Goal: Task Accomplishment & Management: Manage account settings

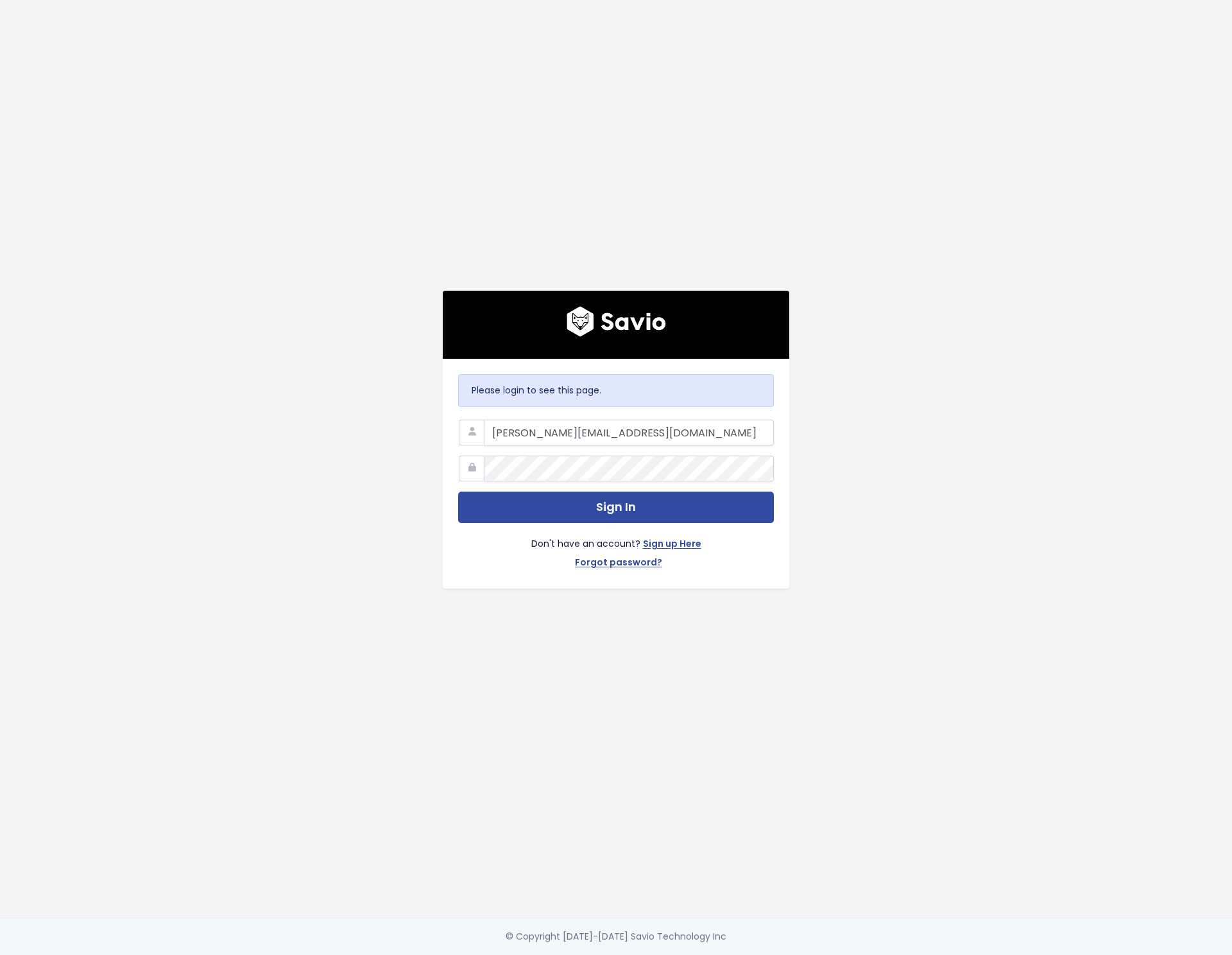
type input "perry@motion.io"
click at [458, 492] on button "Sign In" at bounding box center [616, 507] width 315 height 31
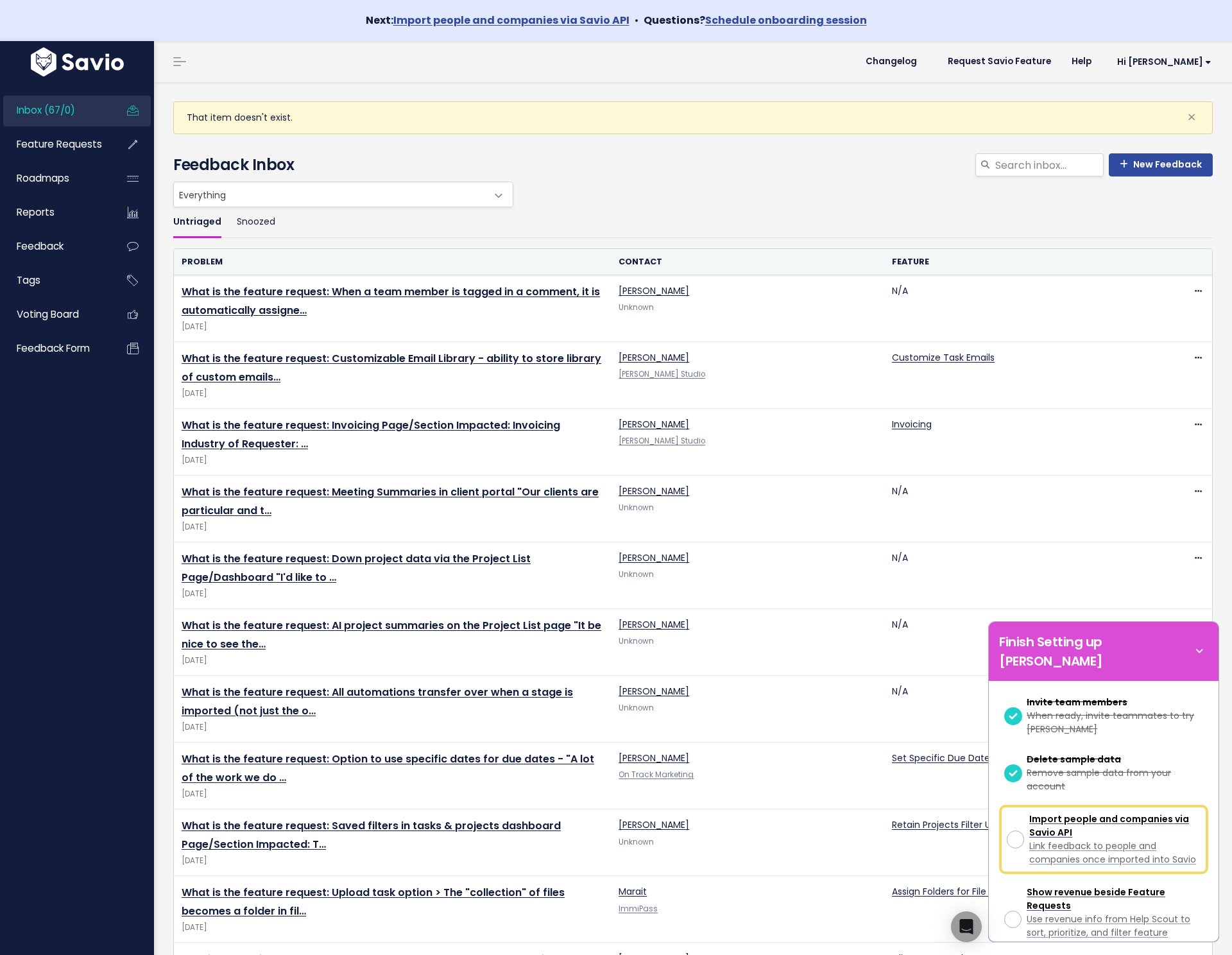
scroll to position [323, 0]
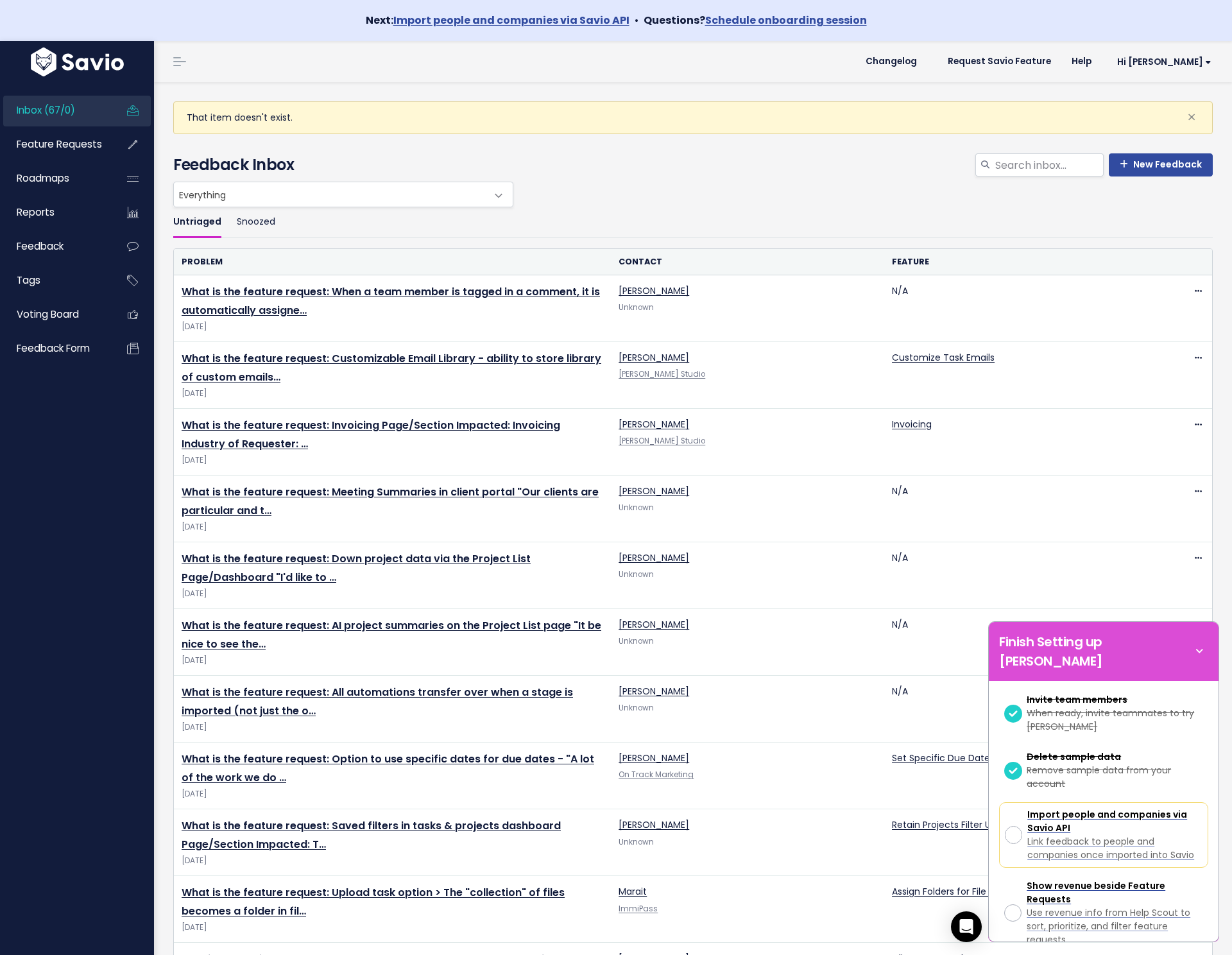
click at [627, 213] on ul "Untriaged Snoozed" at bounding box center [693, 222] width 1039 height 30
click at [83, 147] on span "Feature Requests" at bounding box center [59, 144] width 85 height 13
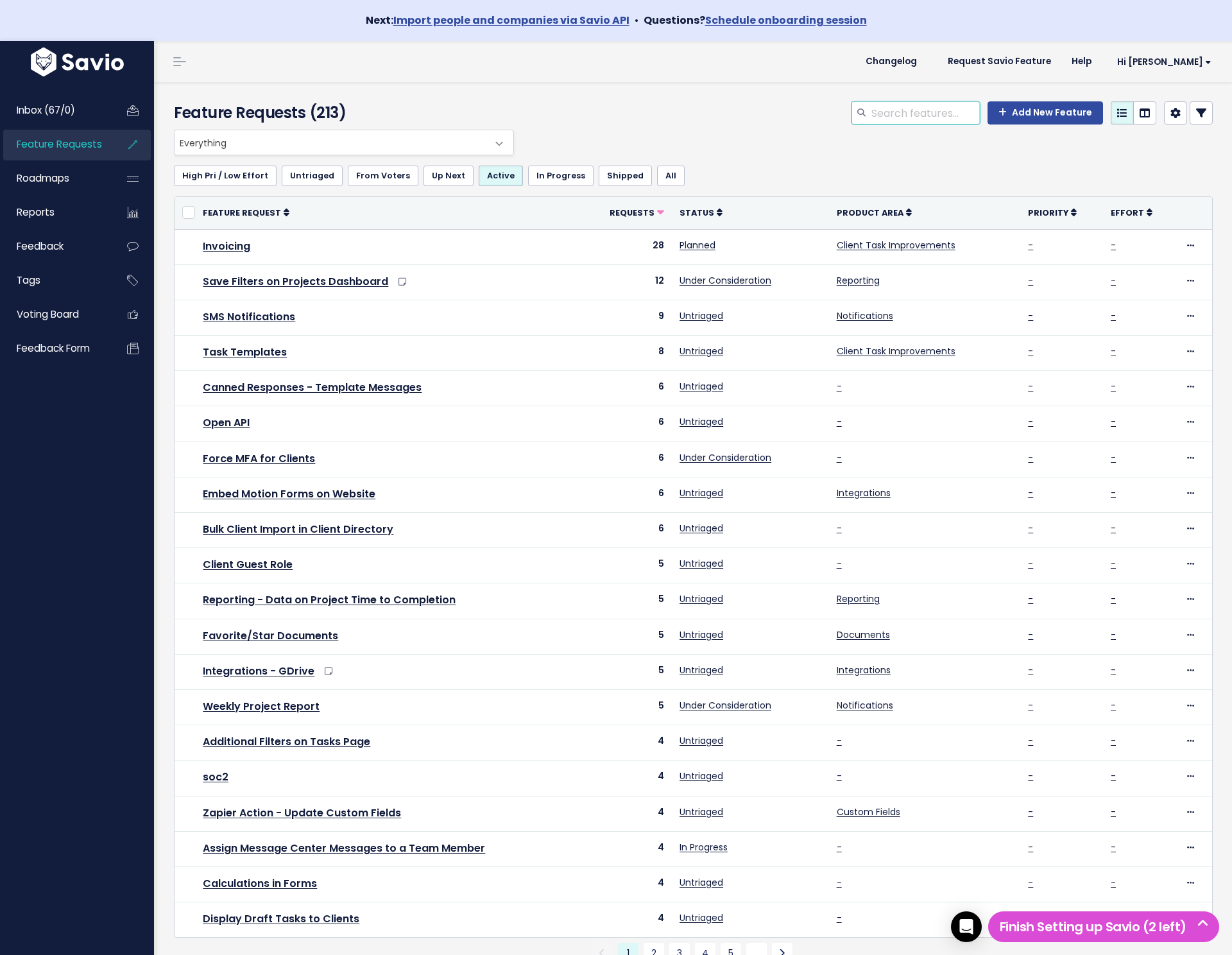
click at [922, 118] on input "search" at bounding box center [924, 113] width 110 height 23
type input "contract"
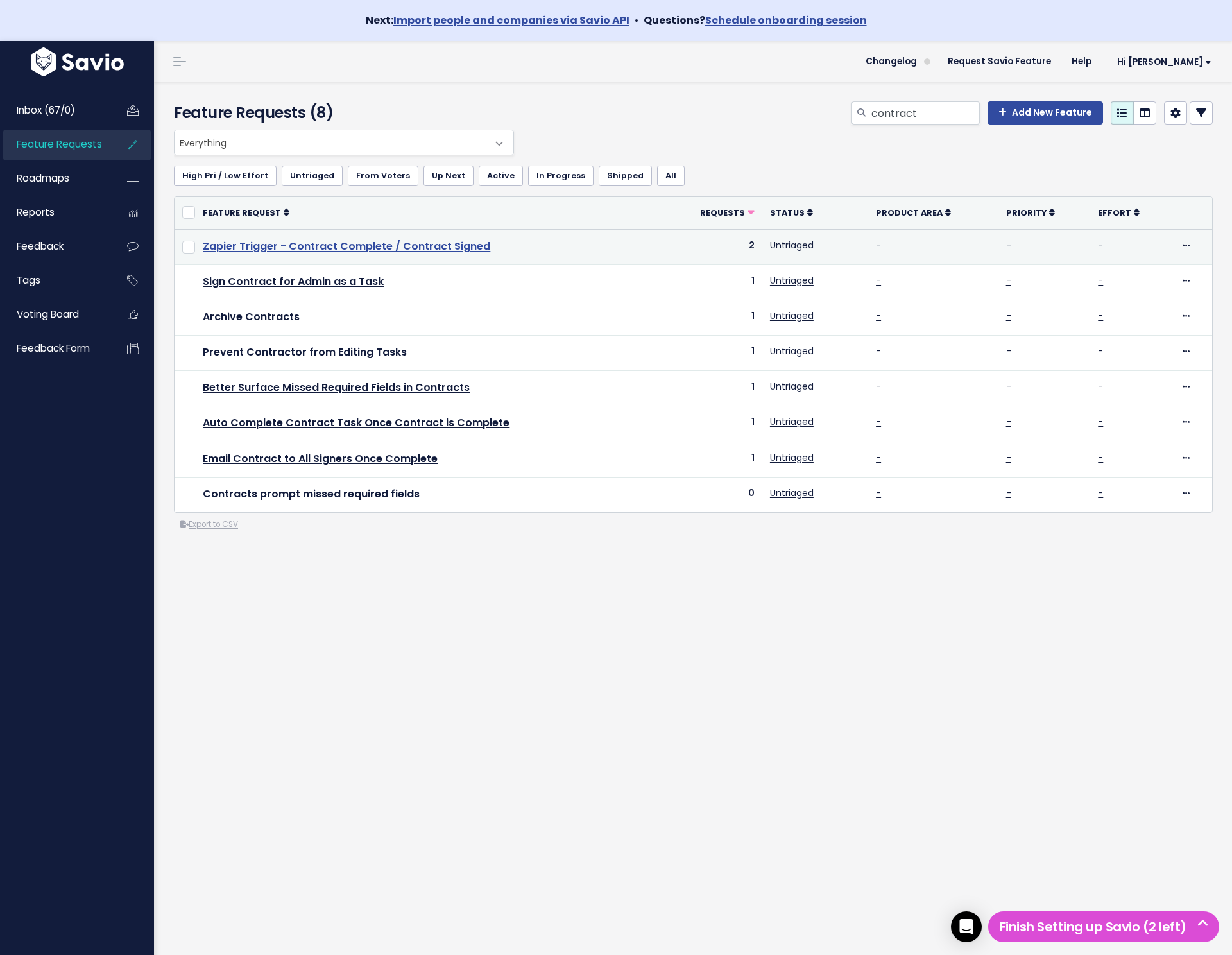
click at [345, 246] on link "Zapier Trigger - Contract Complete / Contract Signed" at bounding box center [346, 246] width 287 height 15
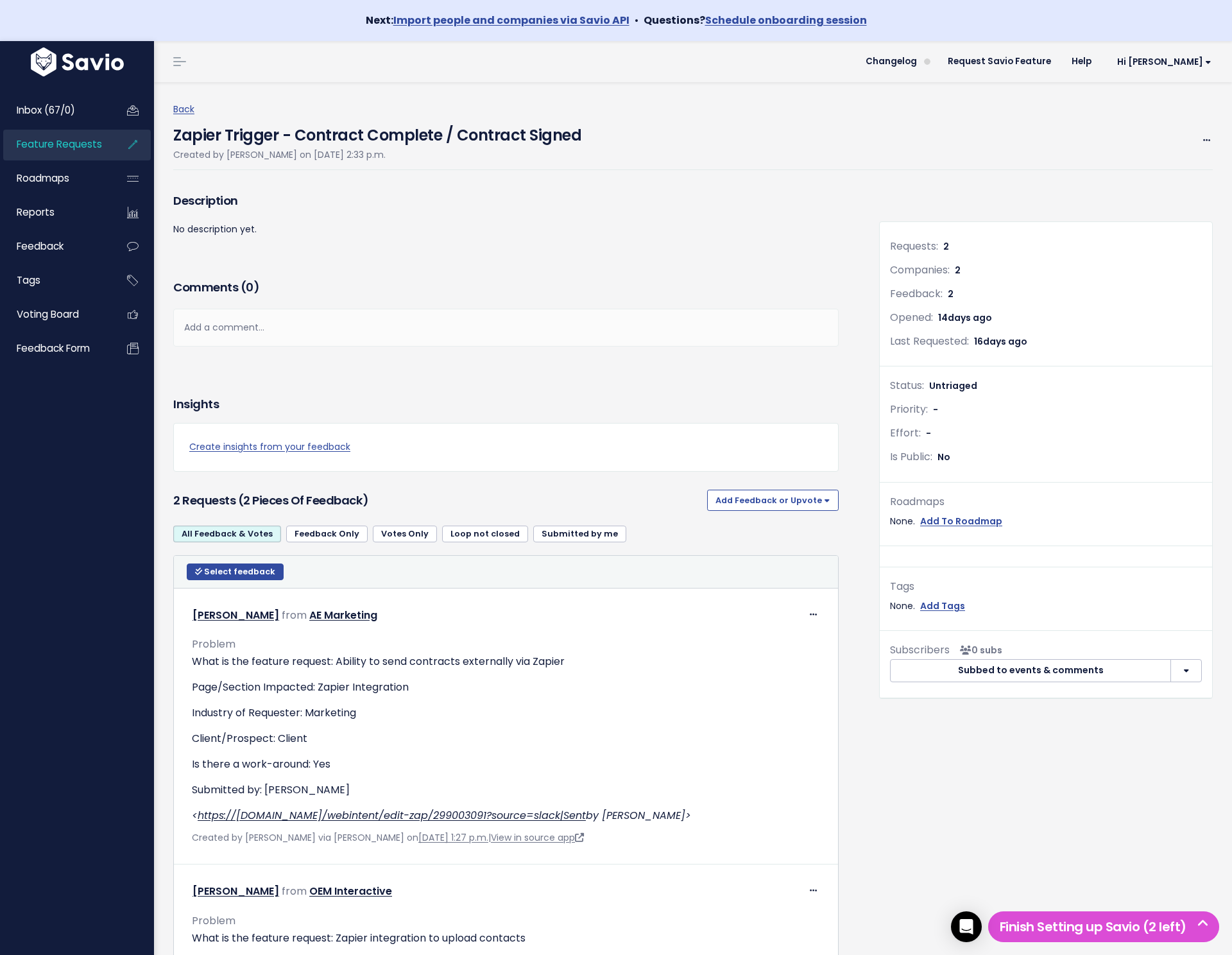
click at [1177, 134] on div "Zapier Trigger - Contract Complete / Contract Signed Created by Perry Rosenbloo…" at bounding box center [693, 144] width 1039 height 53
click at [1199, 137] on div "Edit Merge Add to Roadmap Delete" at bounding box center [1202, 140] width 23 height 16
click at [1206, 138] on icon at bounding box center [1206, 141] width 7 height 9
click at [1157, 173] on link "Edit" at bounding box center [1164, 176] width 95 height 25
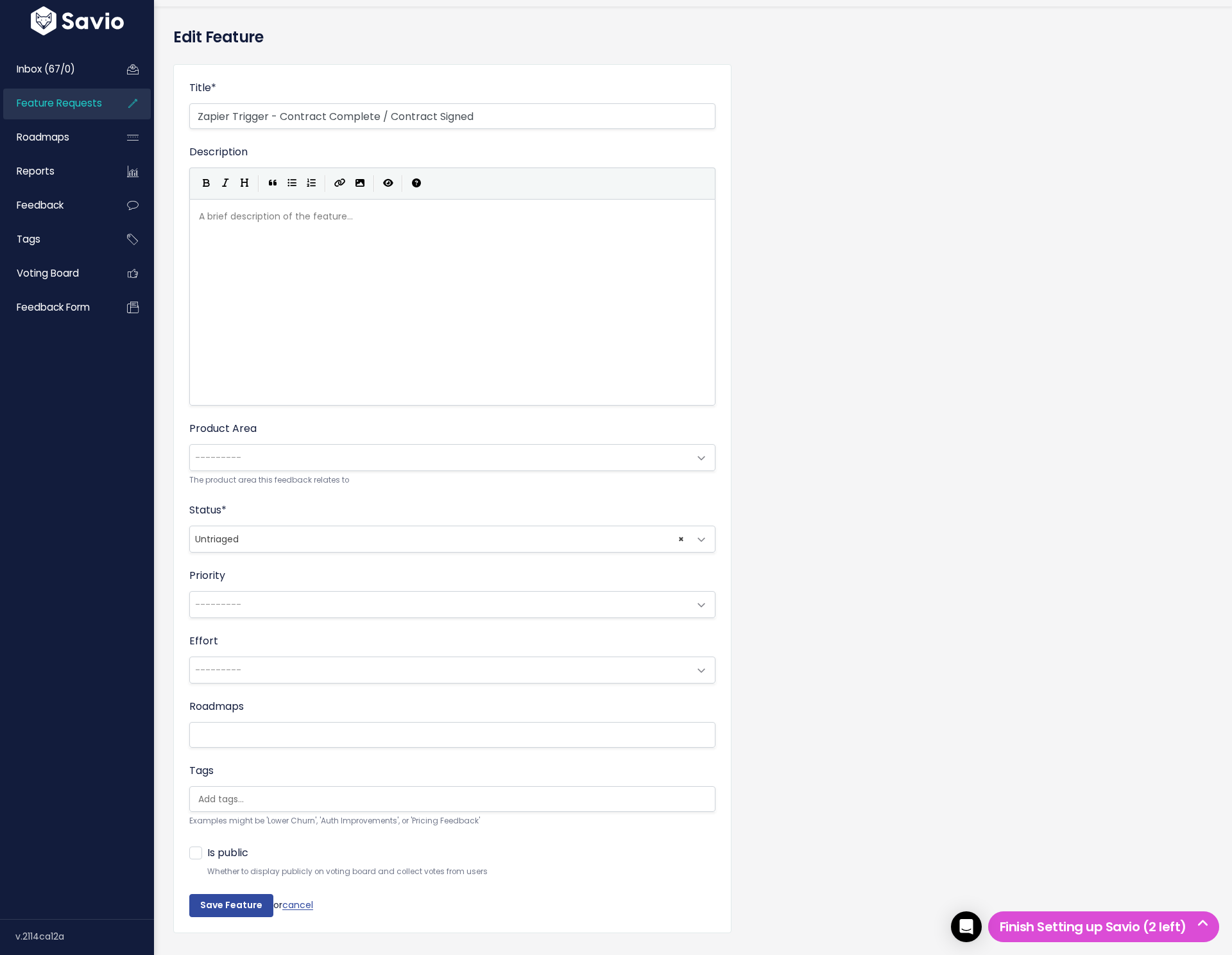
scroll to position [77, 0]
click at [284, 538] on span "× Untriaged" at bounding box center [440, 538] width 499 height 26
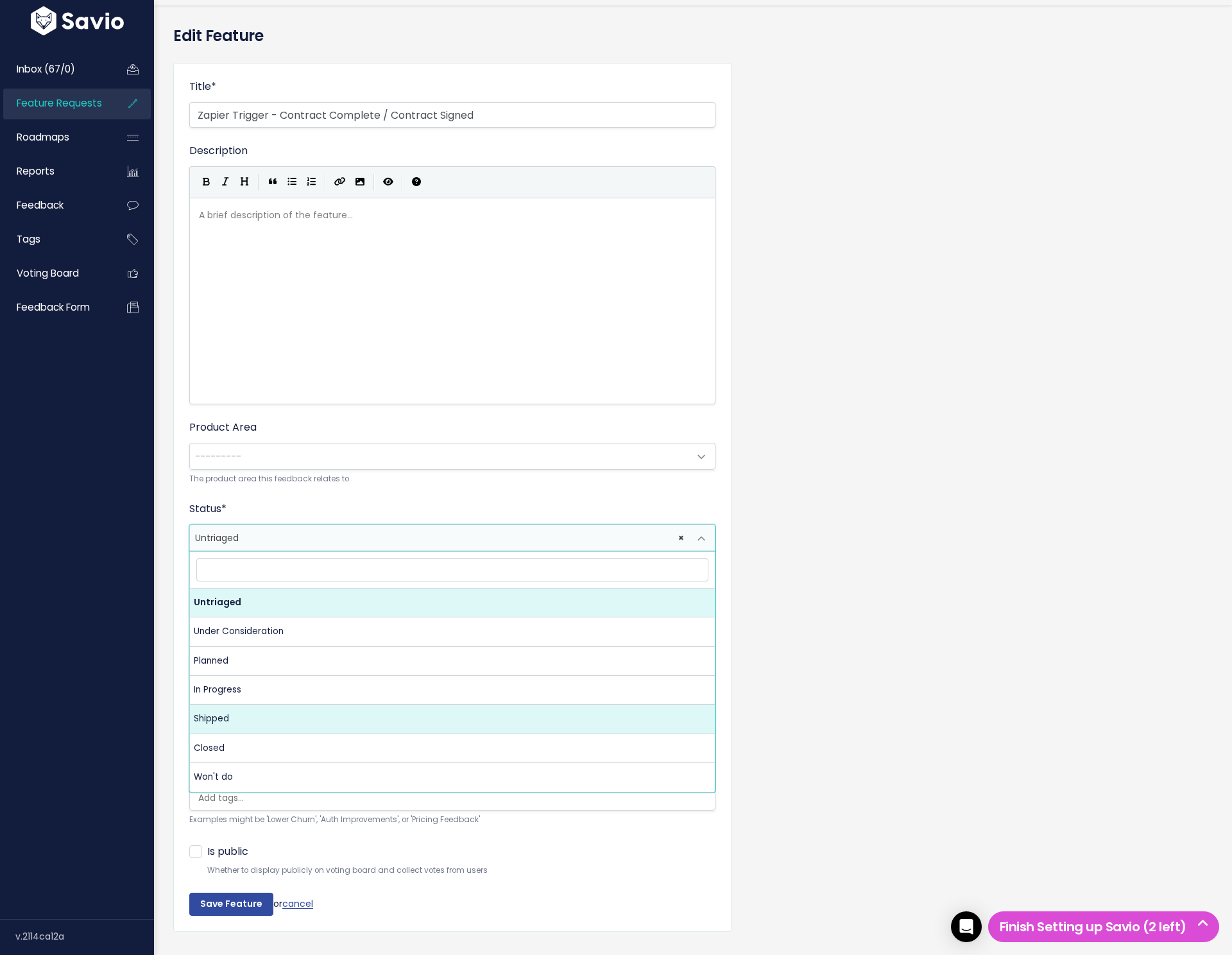
select select "SHIPPED"
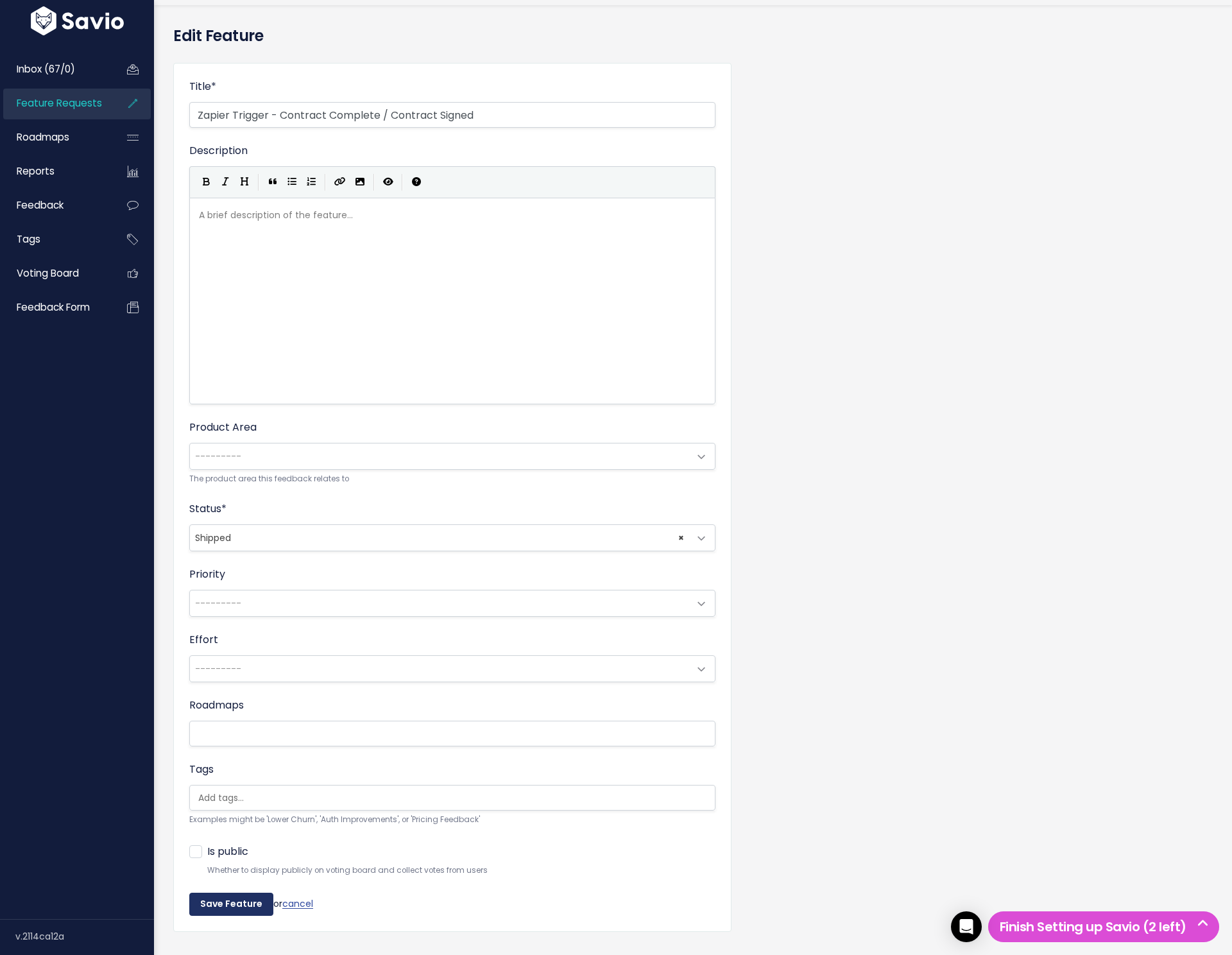
click at [213, 908] on input "Save Feature" at bounding box center [231, 904] width 84 height 23
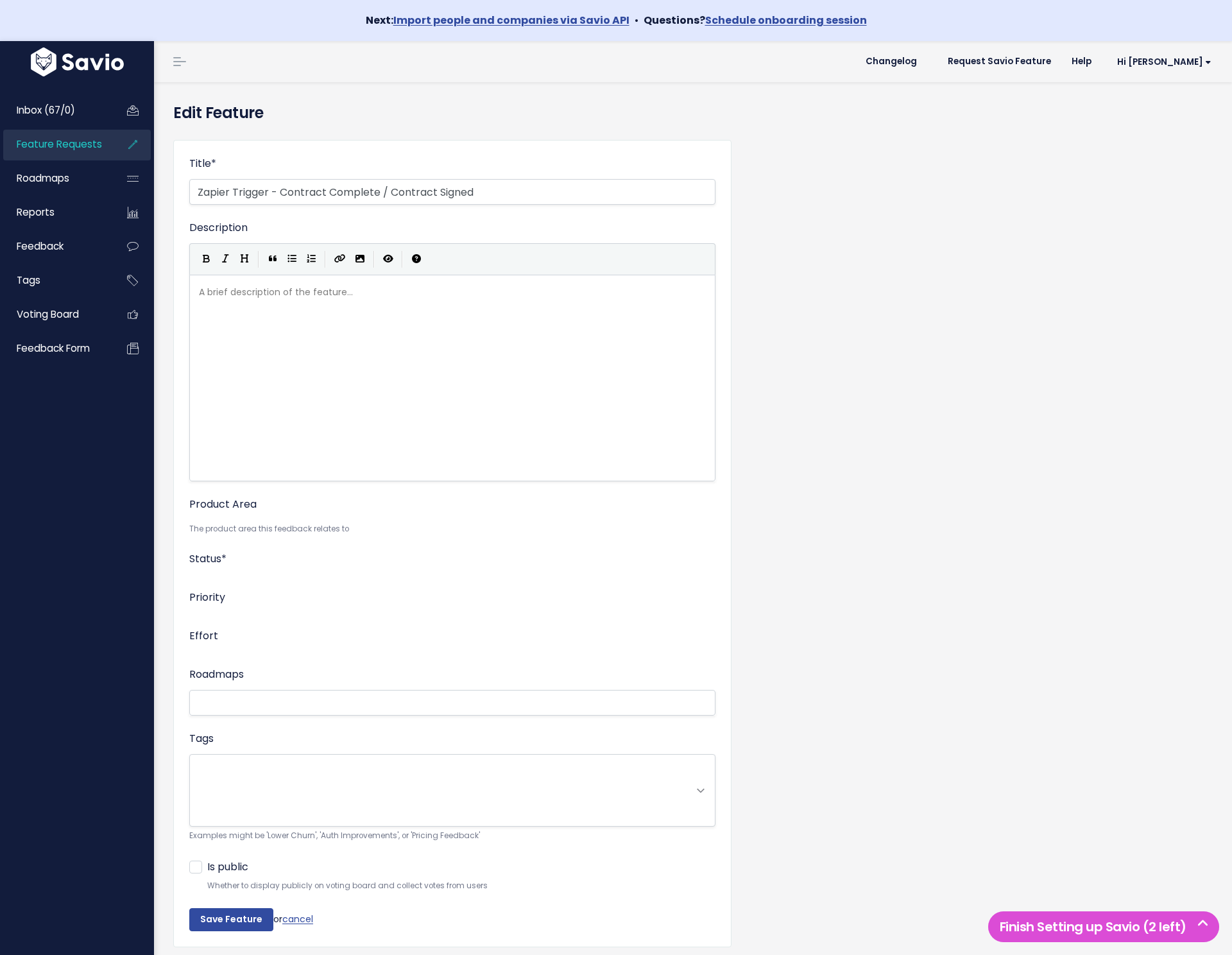
scroll to position [43, 0]
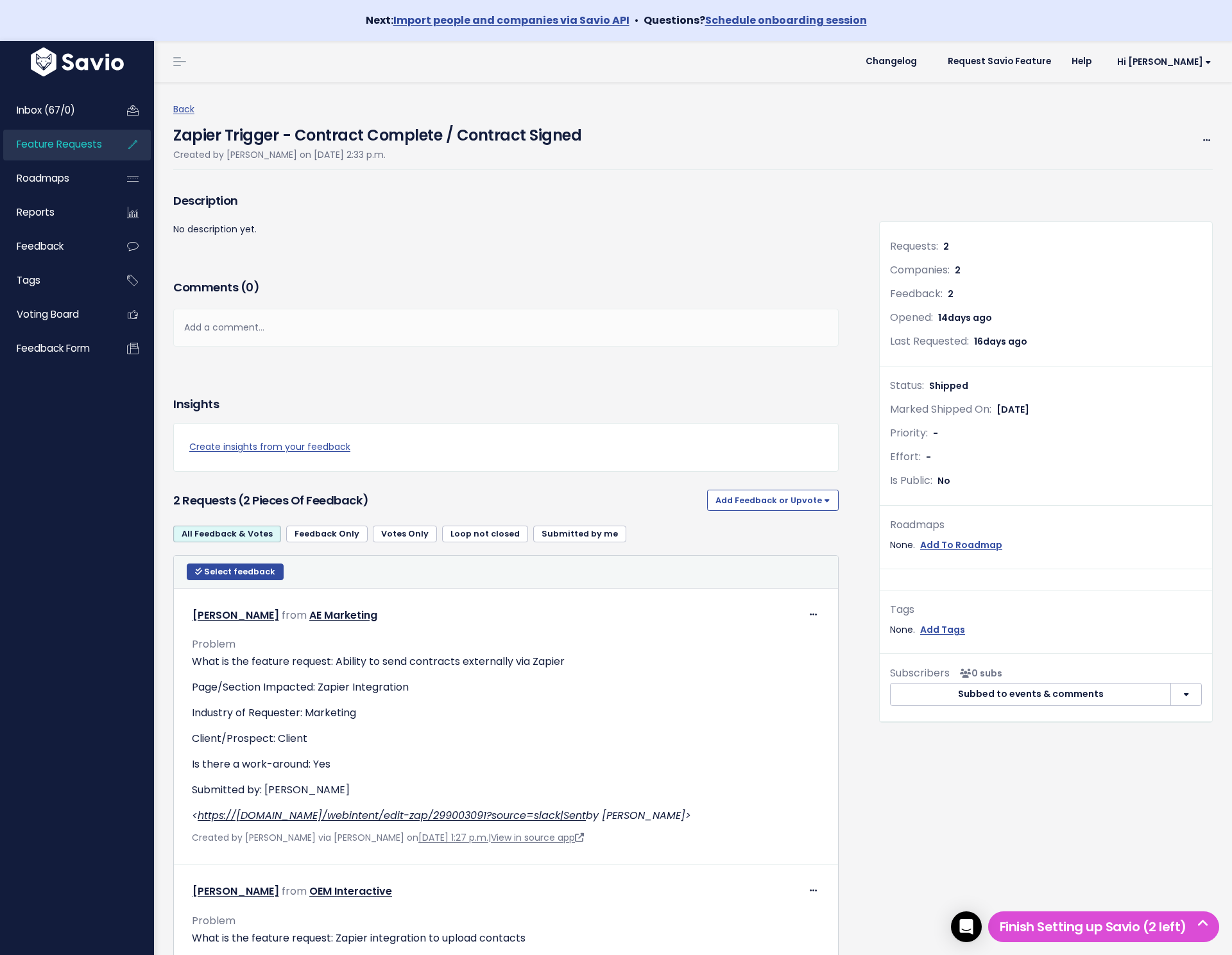
click at [85, 141] on span "Feature Requests" at bounding box center [59, 144] width 85 height 13
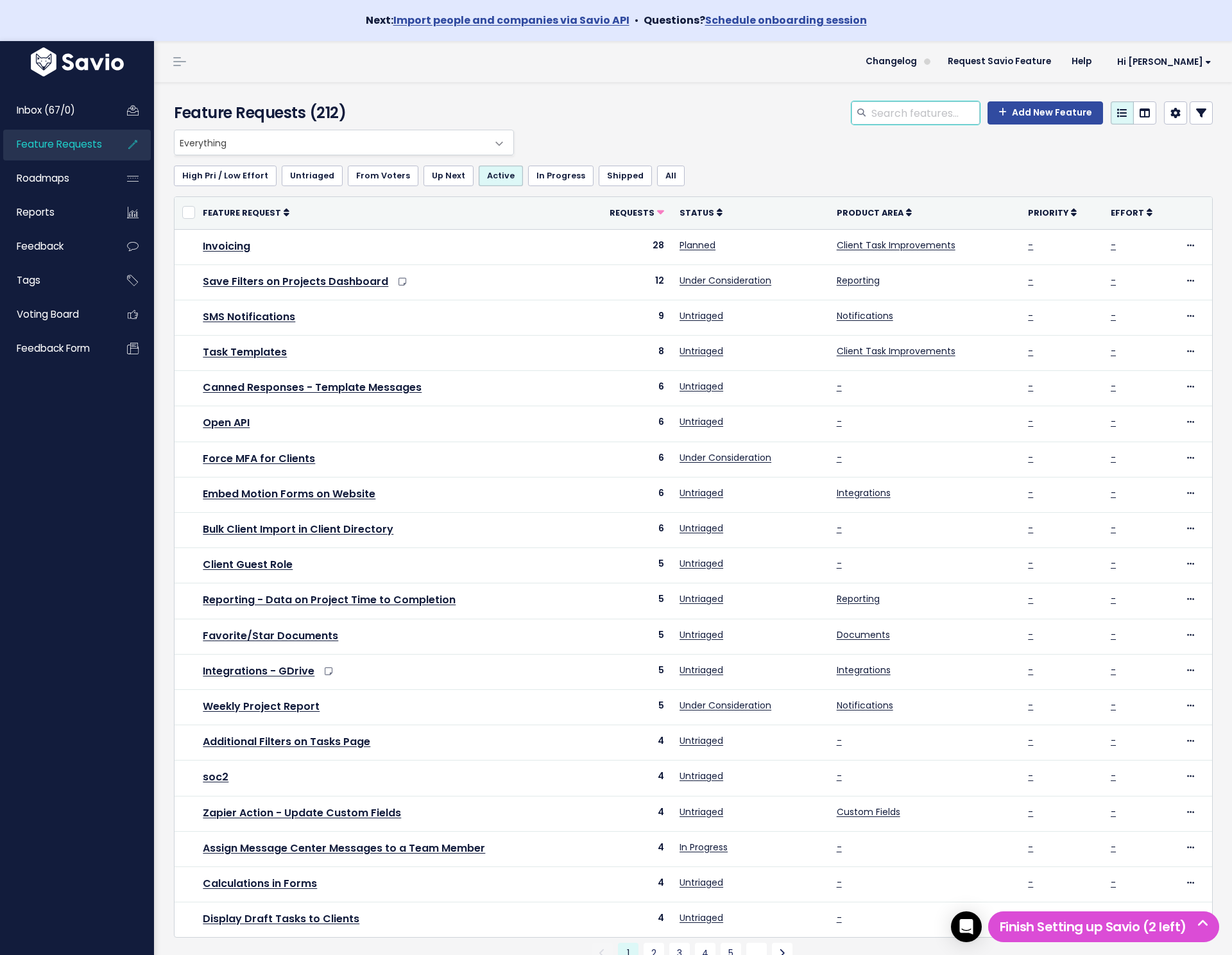
click at [938, 117] on input "search" at bounding box center [924, 113] width 110 height 23
type input "zap"
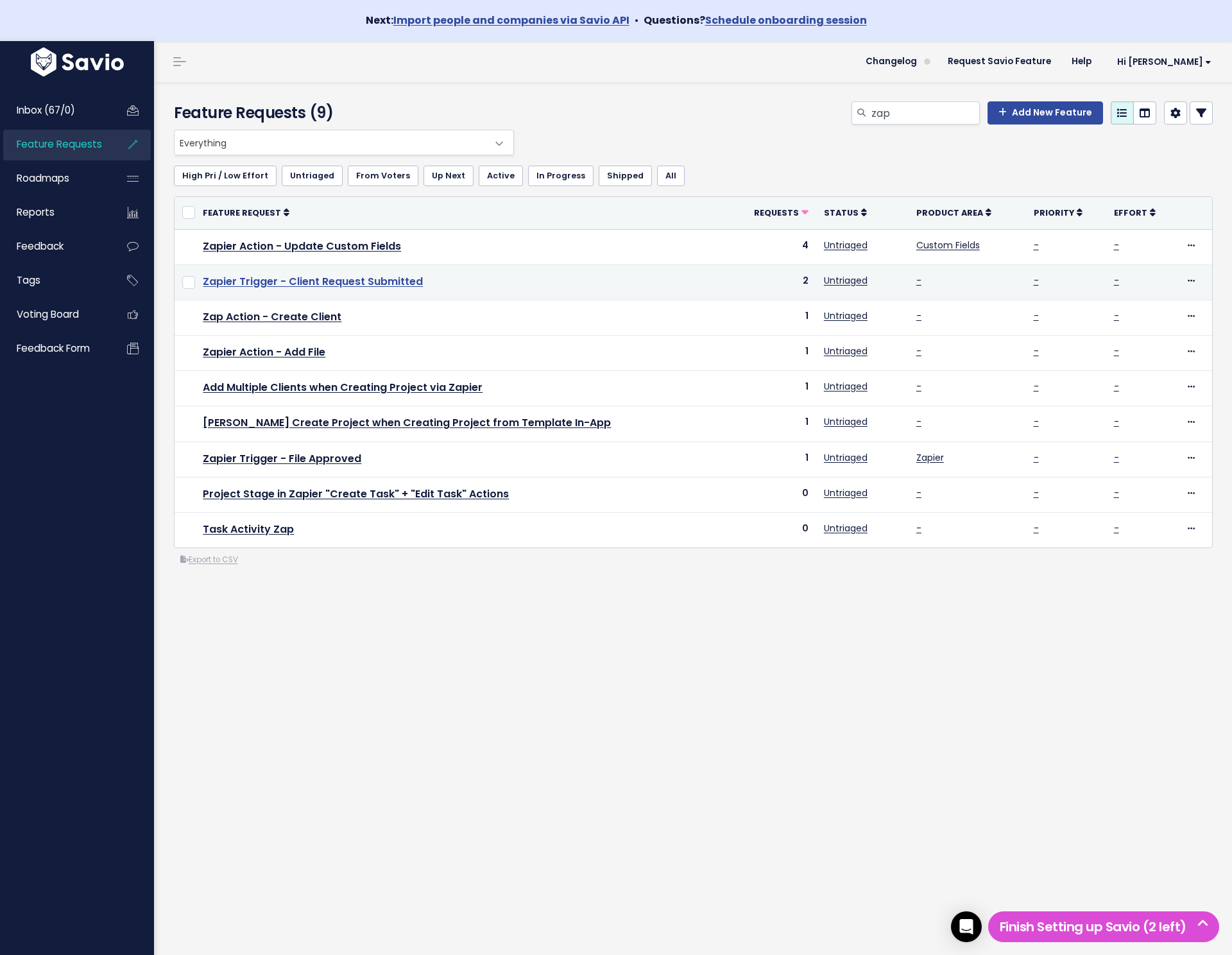
click at [350, 283] on link "Zapier Trigger - Client Request Submitted" at bounding box center [312, 281] width 220 height 15
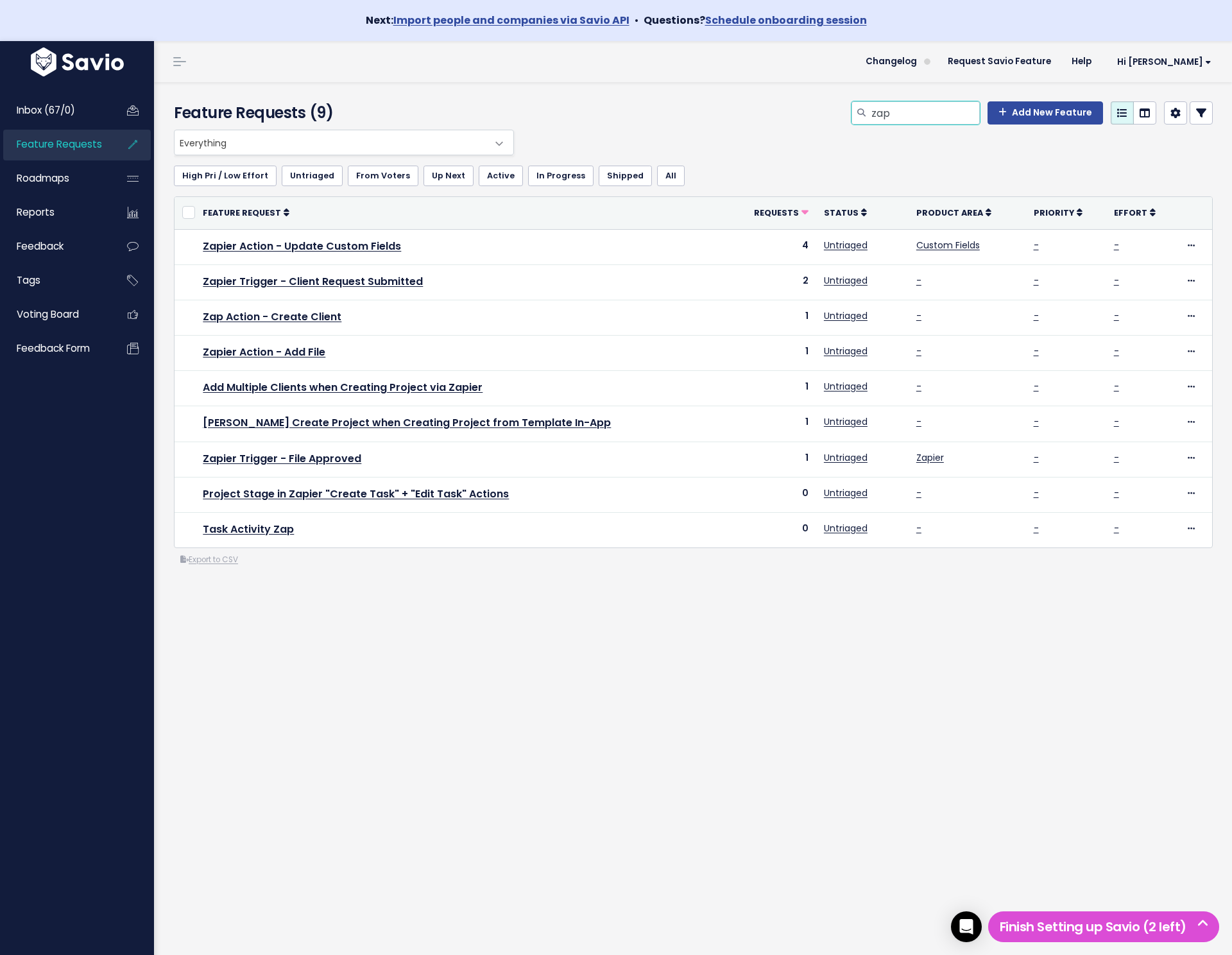
click at [938, 115] on input "zap" at bounding box center [924, 113] width 110 height 23
type input "contract"
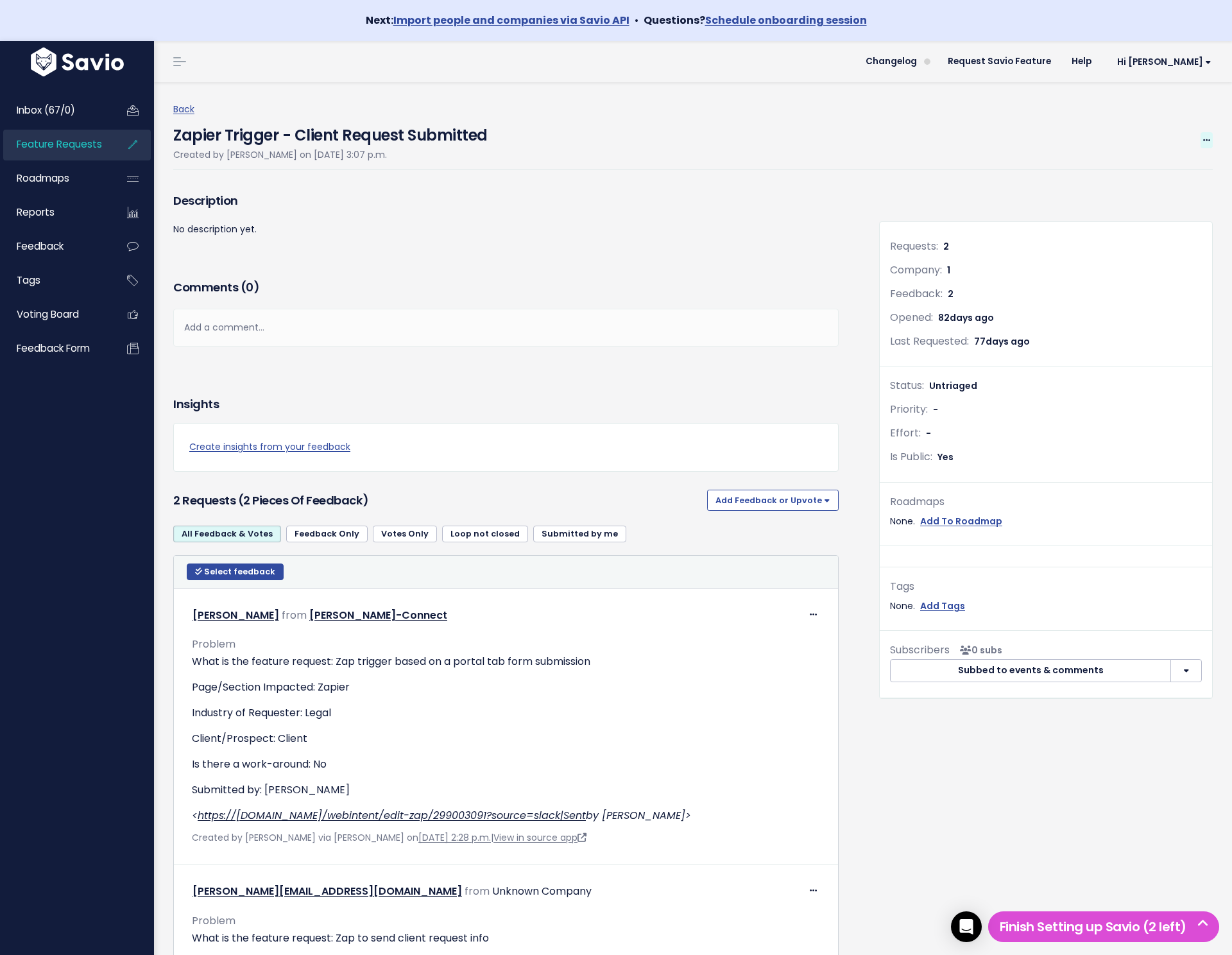
click at [1206, 140] on icon at bounding box center [1206, 141] width 7 height 9
click at [1149, 181] on link "Edit" at bounding box center [1164, 176] width 95 height 25
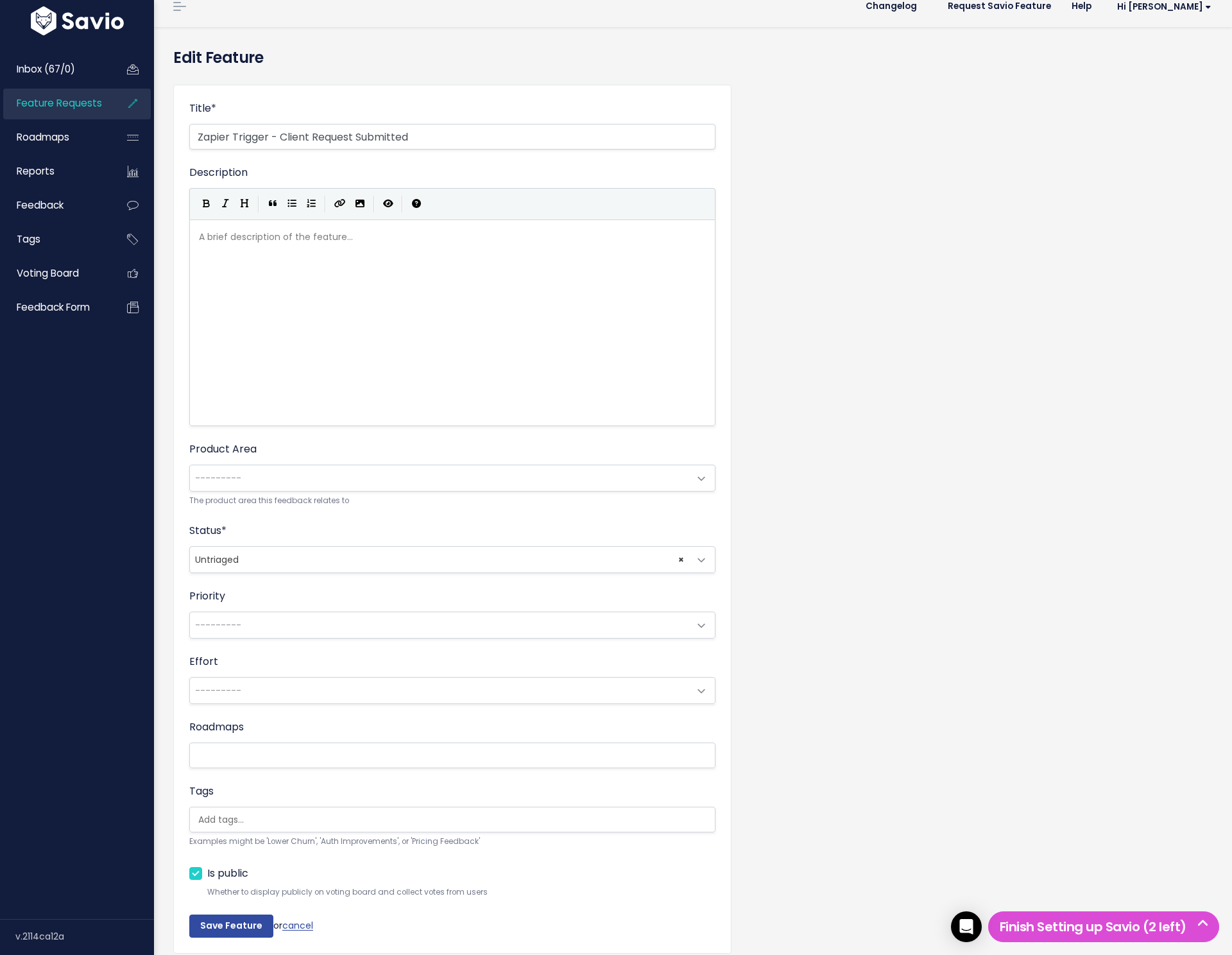
scroll to position [79, 0]
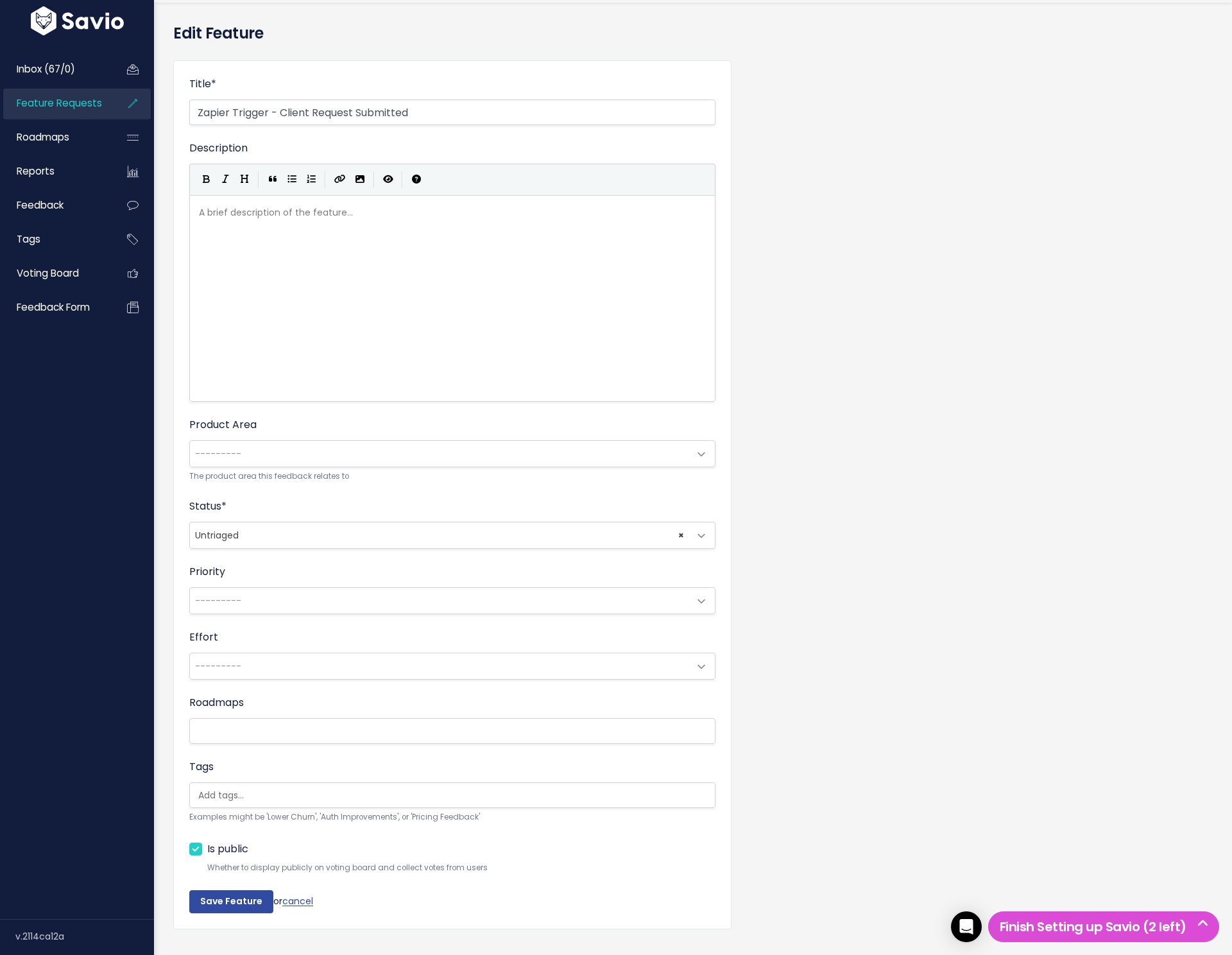
click at [266, 536] on span "× Untriaged" at bounding box center [440, 535] width 499 height 26
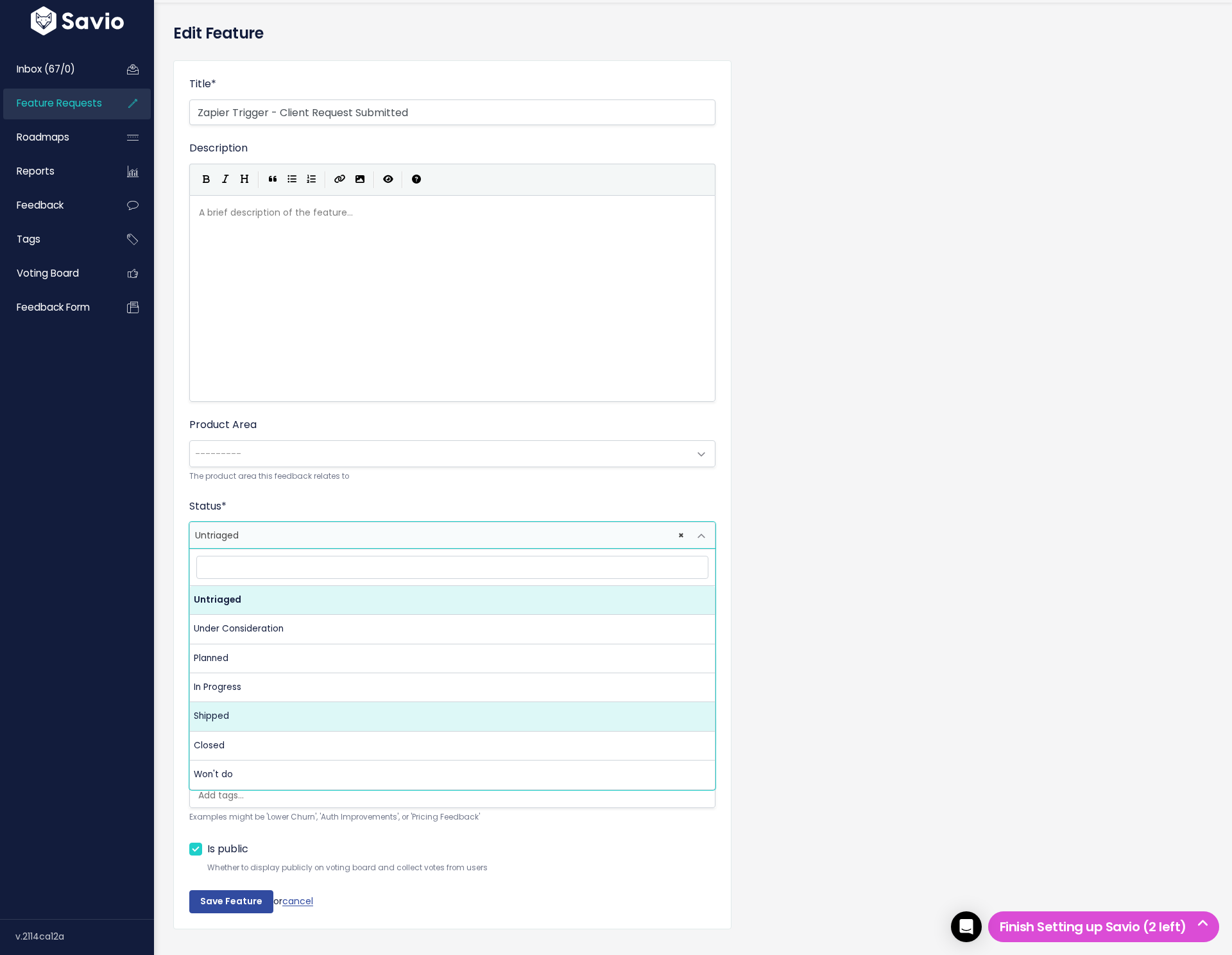
select select "SHIPPED"
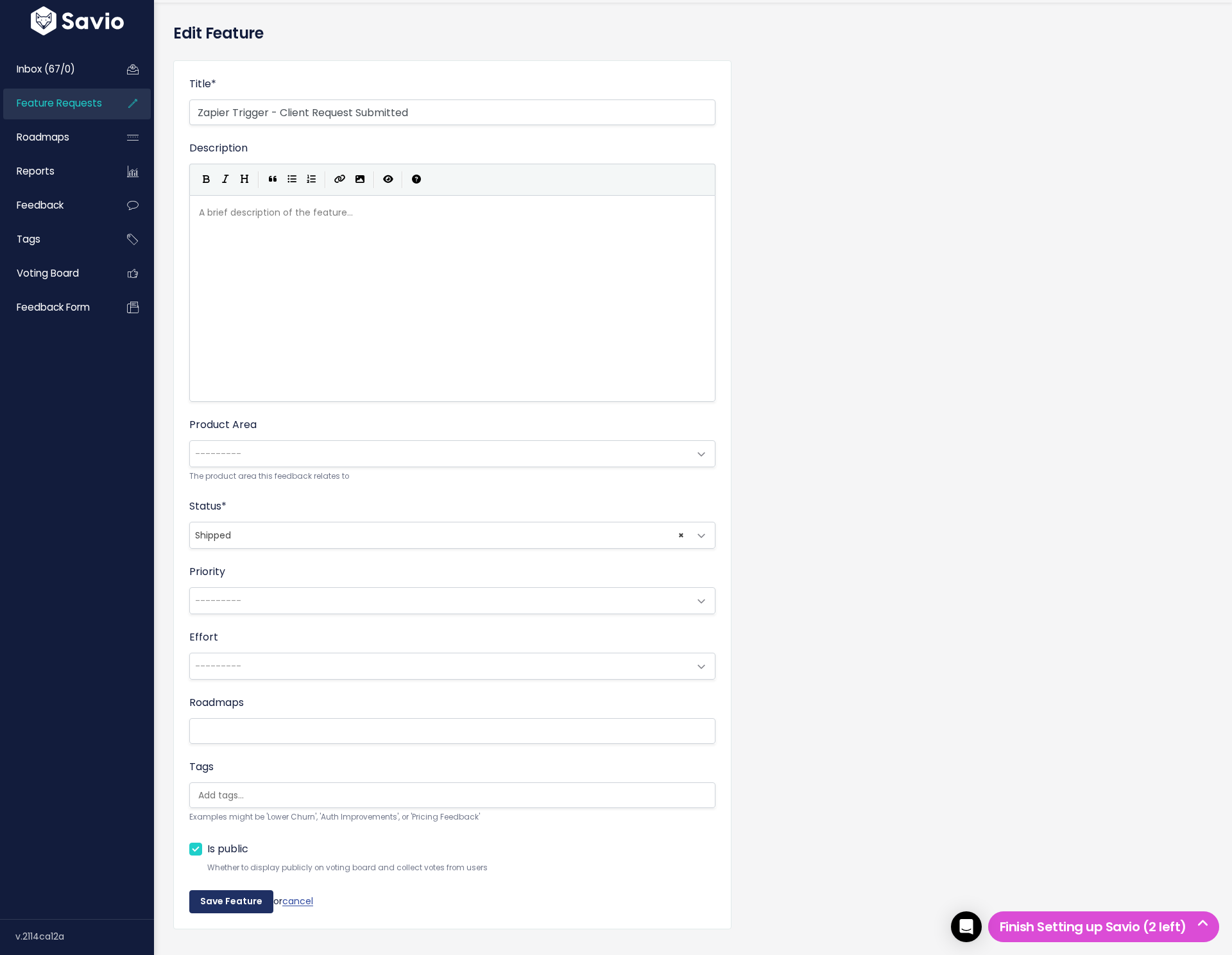
click at [209, 903] on input "Save Feature" at bounding box center [231, 902] width 84 height 23
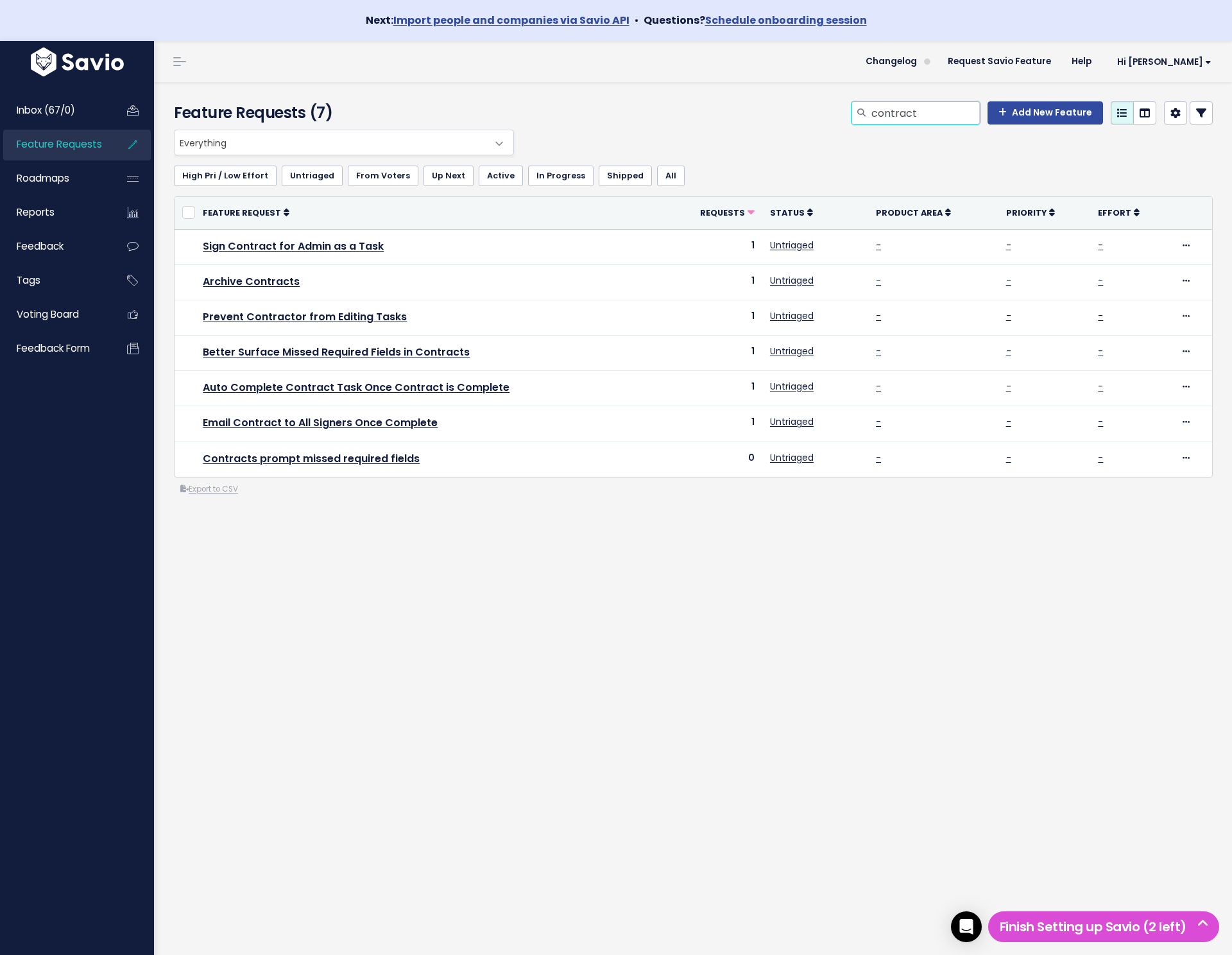
click at [922, 109] on input "contract" at bounding box center [924, 113] width 110 height 23
type input "guest"
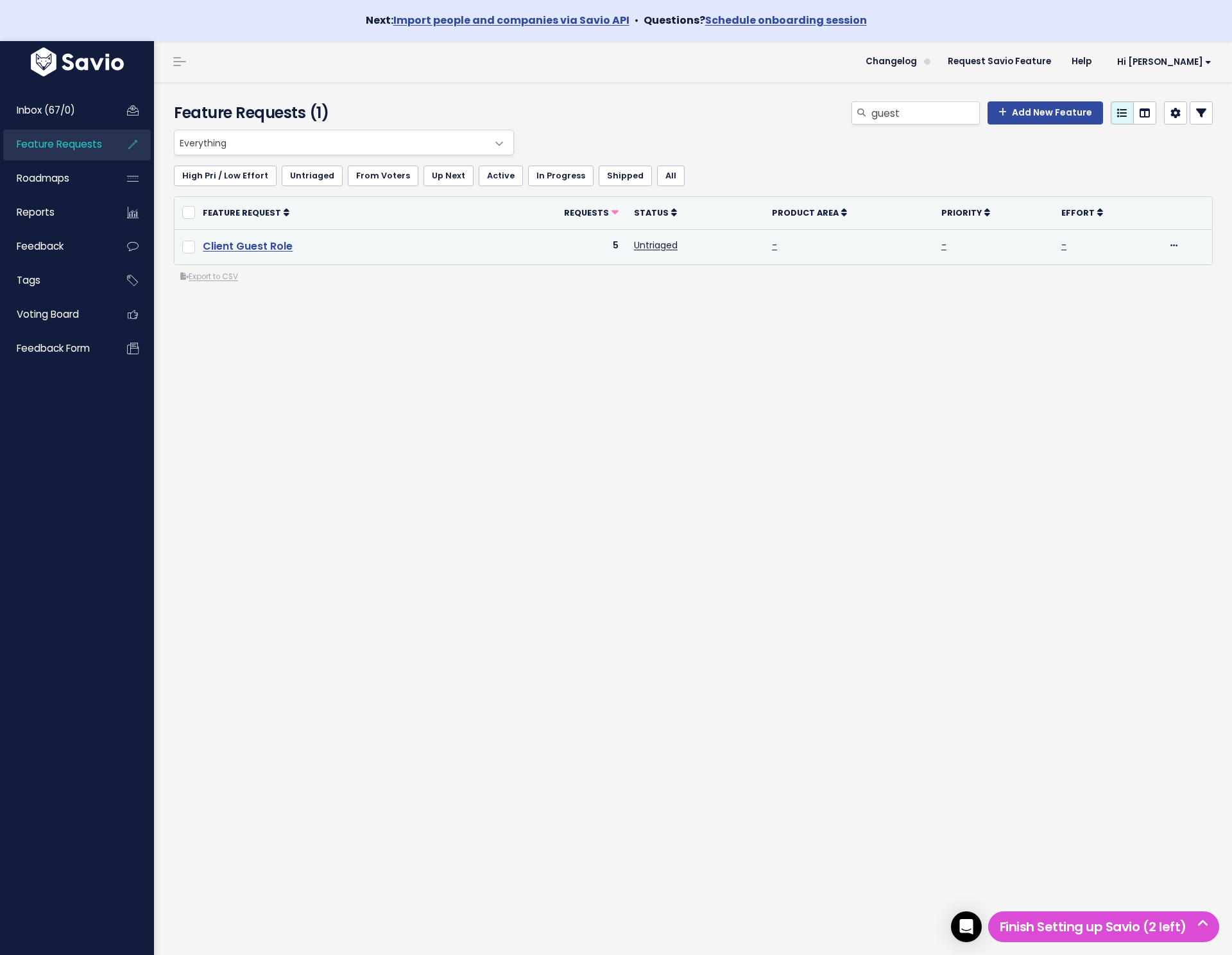
click at [218, 249] on link "Client Guest Role" at bounding box center [248, 246] width 90 height 15
click at [692, 247] on icon at bounding box center [688, 246] width 9 height 9
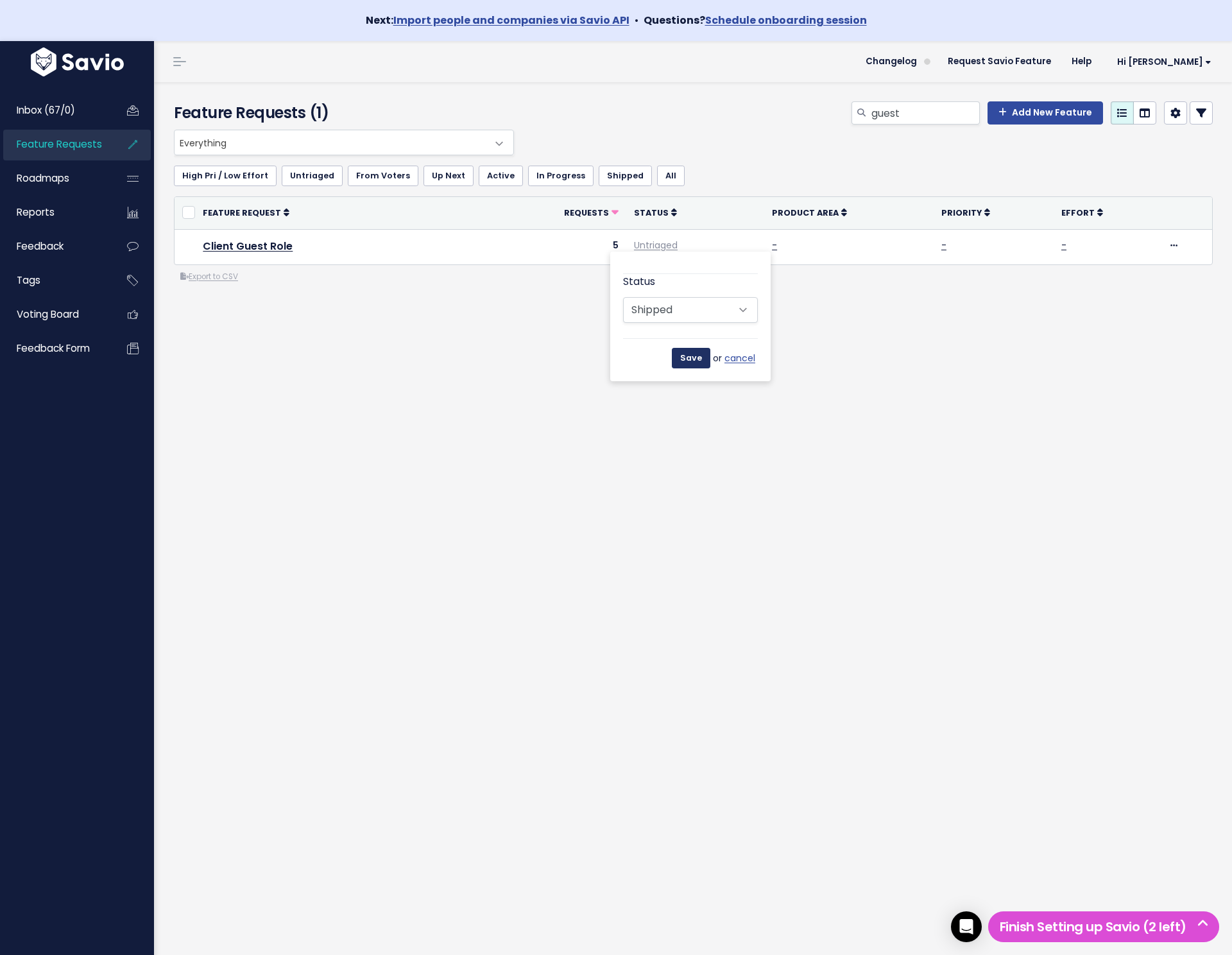
click at [685, 354] on input "Save" at bounding box center [691, 358] width 39 height 20
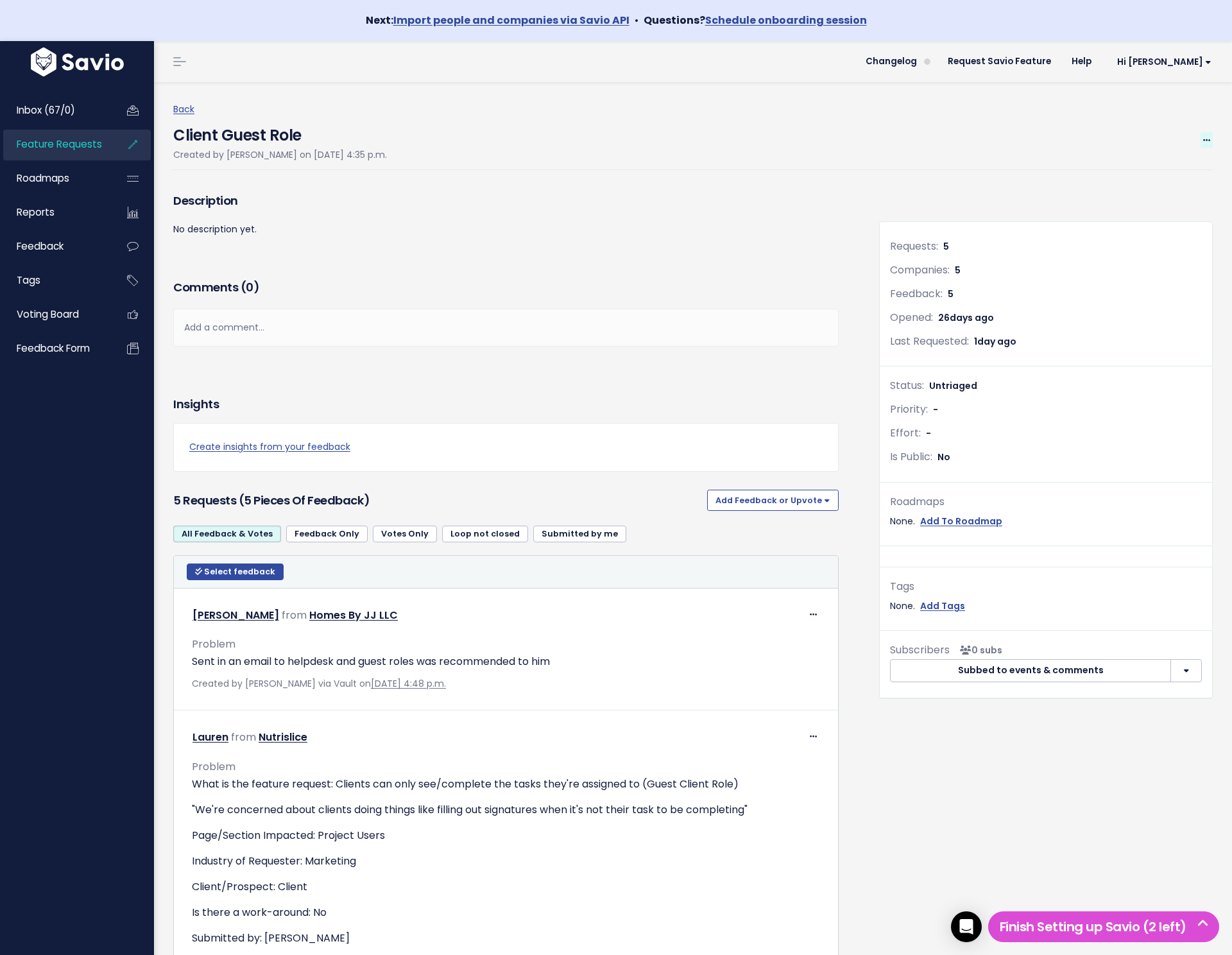
click at [1208, 139] on icon at bounding box center [1206, 141] width 7 height 9
click at [1202, 174] on link "Edit" at bounding box center [1164, 176] width 95 height 25
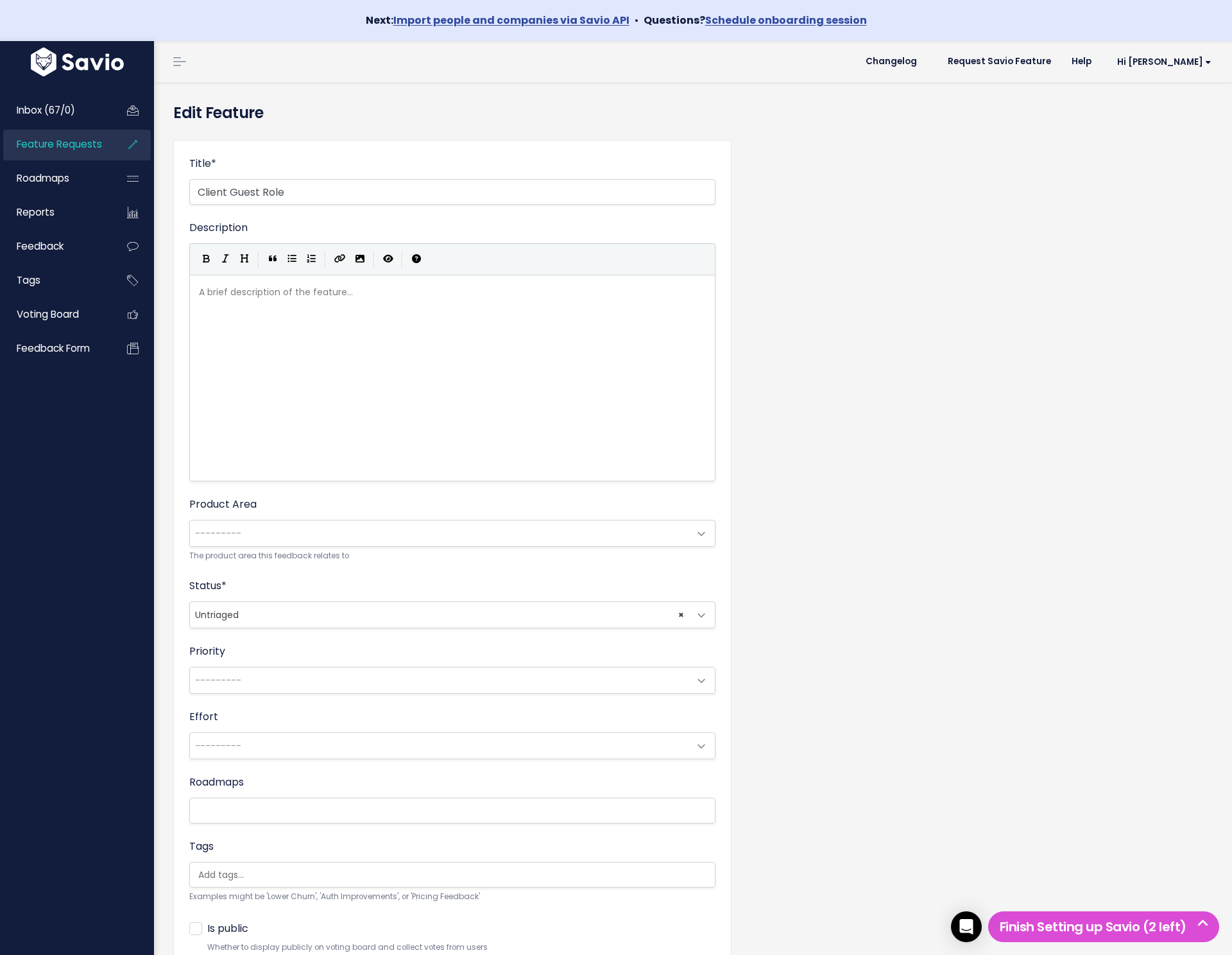
click at [262, 626] on span "× Untriaged" at bounding box center [440, 615] width 499 height 26
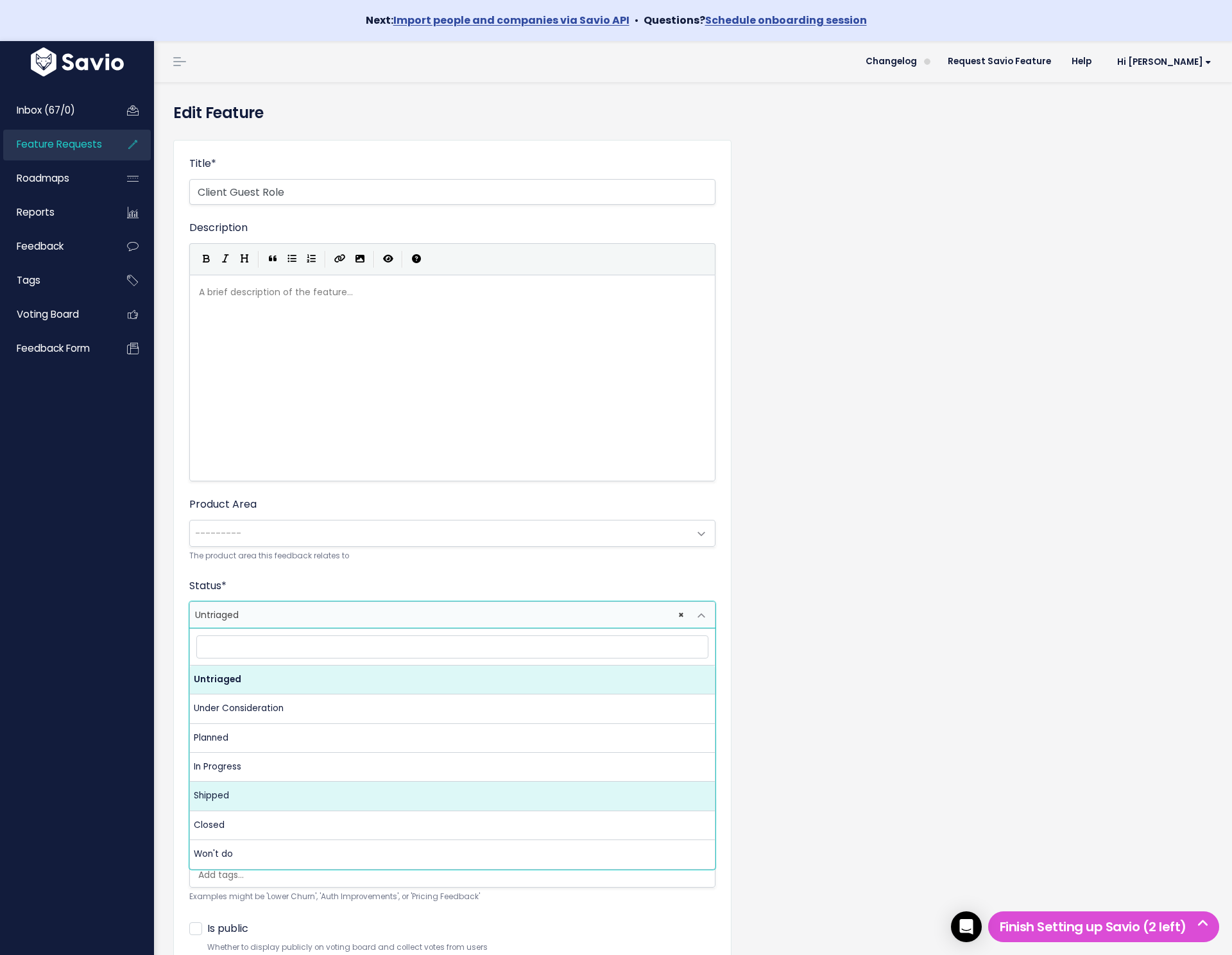
select select "SHIPPED"
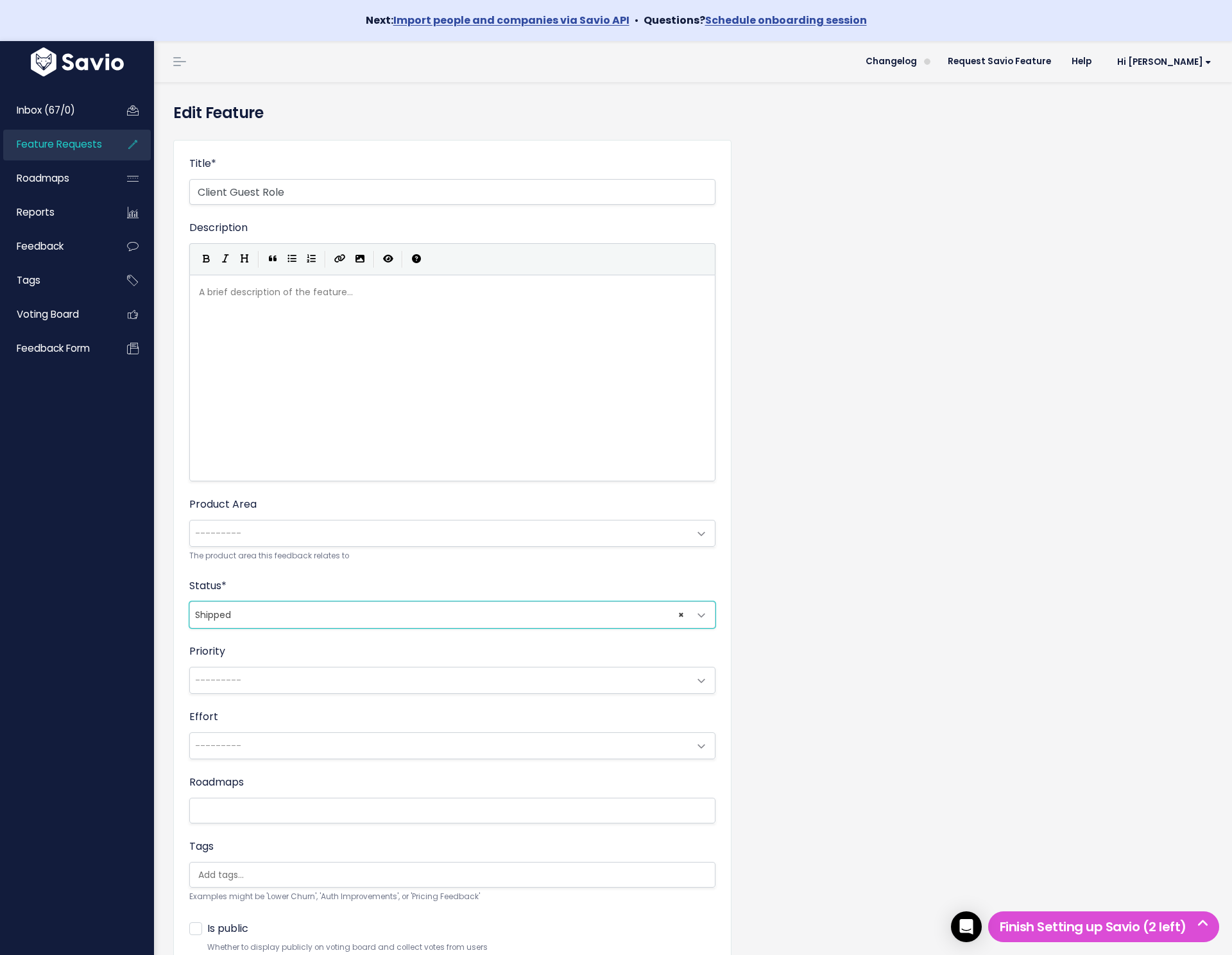
scroll to position [104, 0]
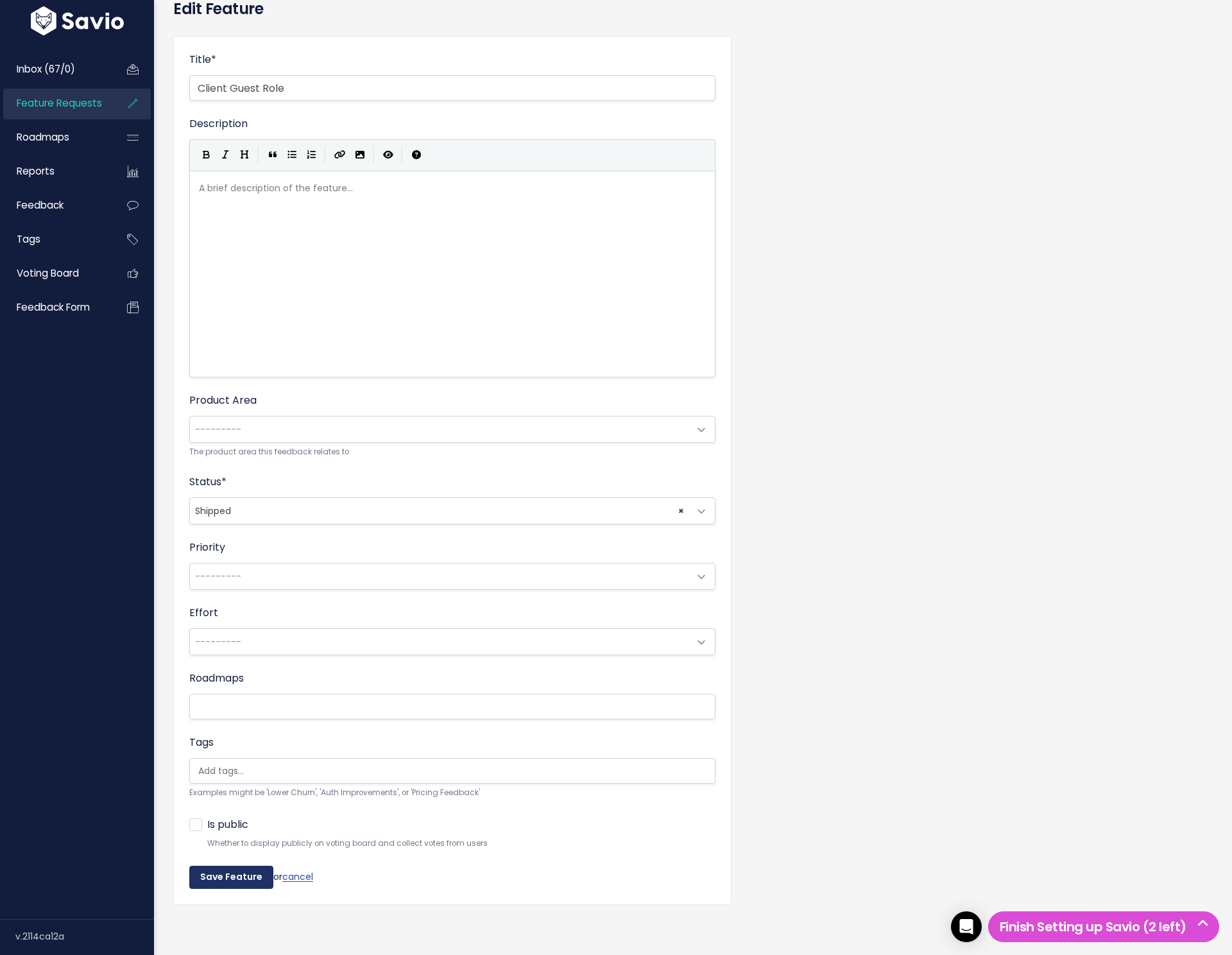
click at [200, 884] on input "Save Feature" at bounding box center [231, 878] width 84 height 23
